Goal: Find specific page/section

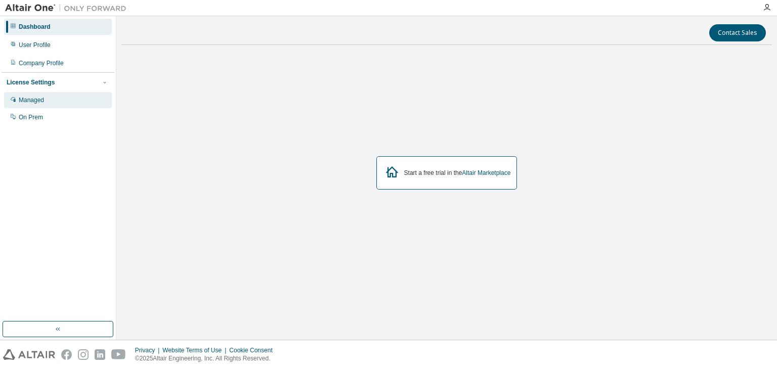
click at [39, 106] on div "Managed" at bounding box center [58, 100] width 108 height 16
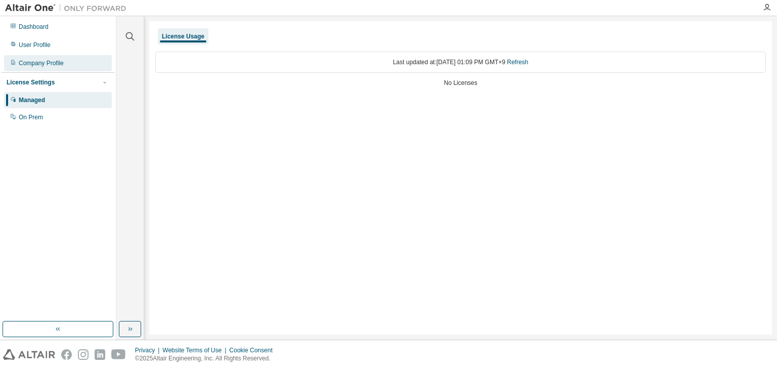
click at [12, 57] on div "Company Profile" at bounding box center [58, 63] width 108 height 16
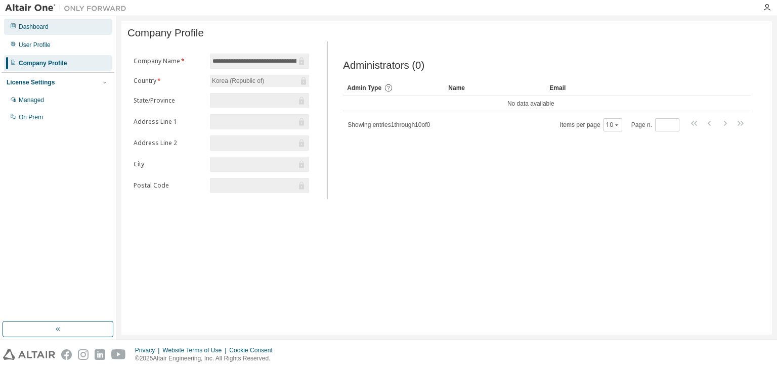
click at [36, 25] on div "Dashboard" at bounding box center [34, 27] width 30 height 8
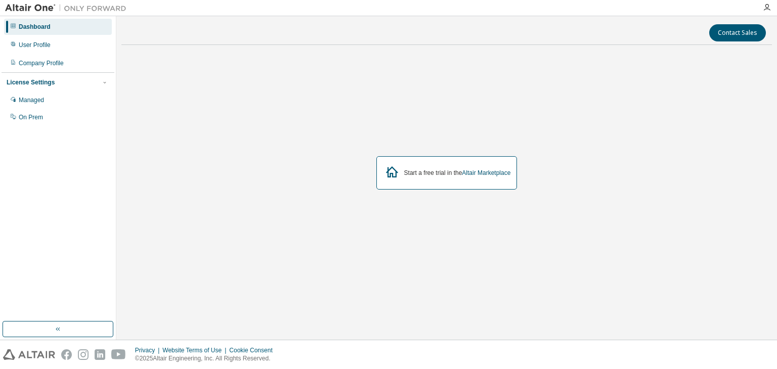
click at [36, 25] on div "Dashboard" at bounding box center [35, 27] width 32 height 8
click at [38, 28] on div "Dashboard" at bounding box center [35, 27] width 32 height 8
